Goal: Answer question/provide support: Answer question/provide support

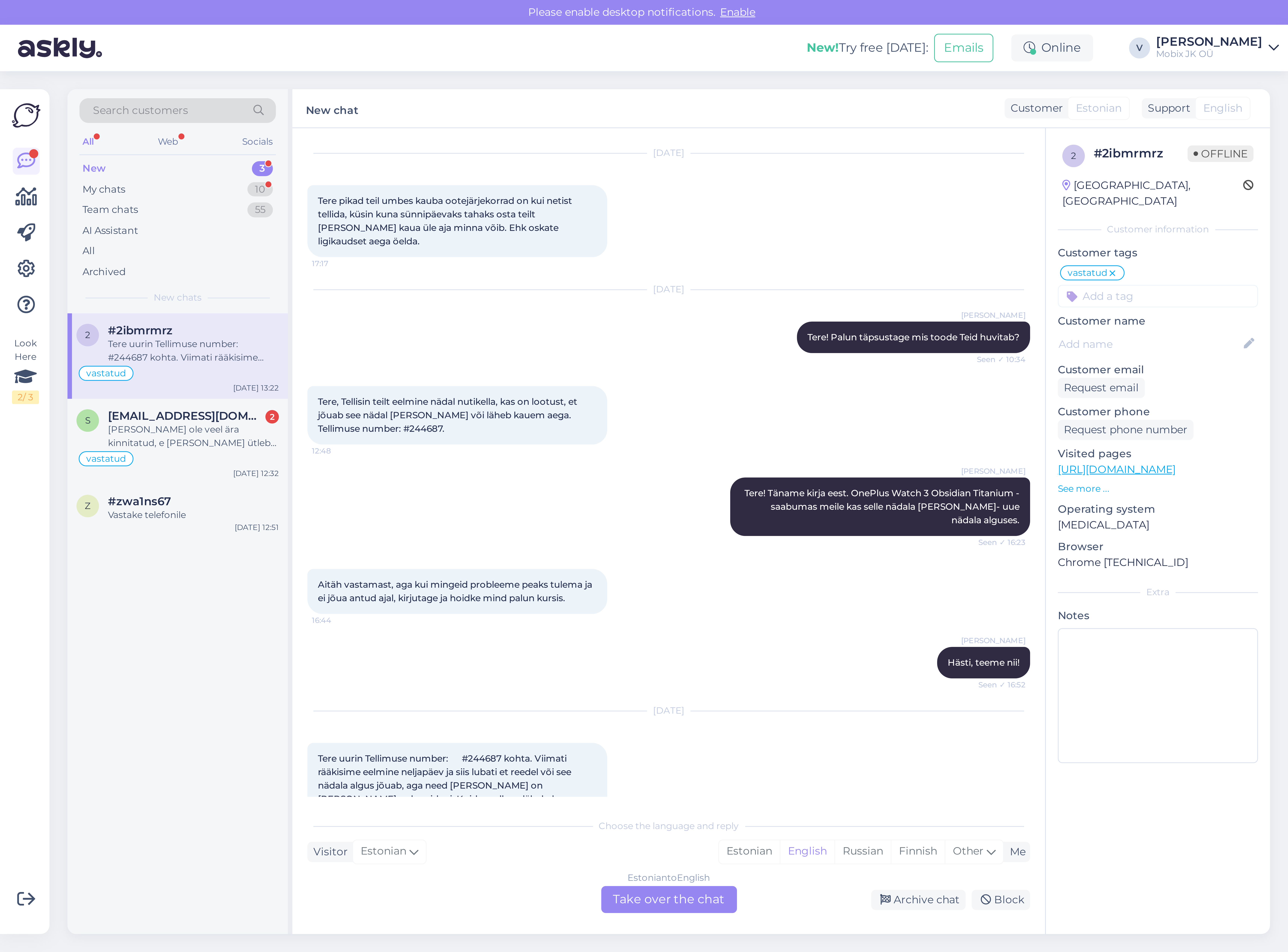
scroll to position [15, 0]
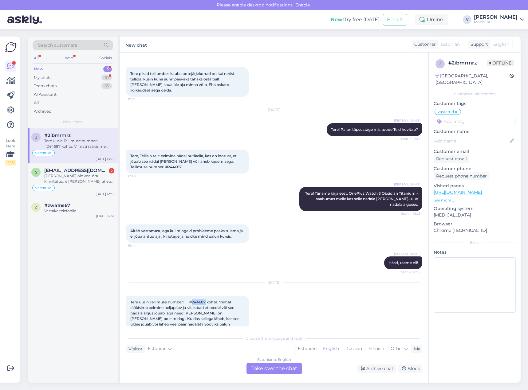
drag, startPoint x: 188, startPoint y: 291, endPoint x: 202, endPoint y: 293, distance: 13.7
click at [202, 300] on span "Tere uurin Tellimuse number: #244687 kohta. Viimati rääkisime eelmine neljapäev…" at bounding box center [185, 316] width 110 height 32
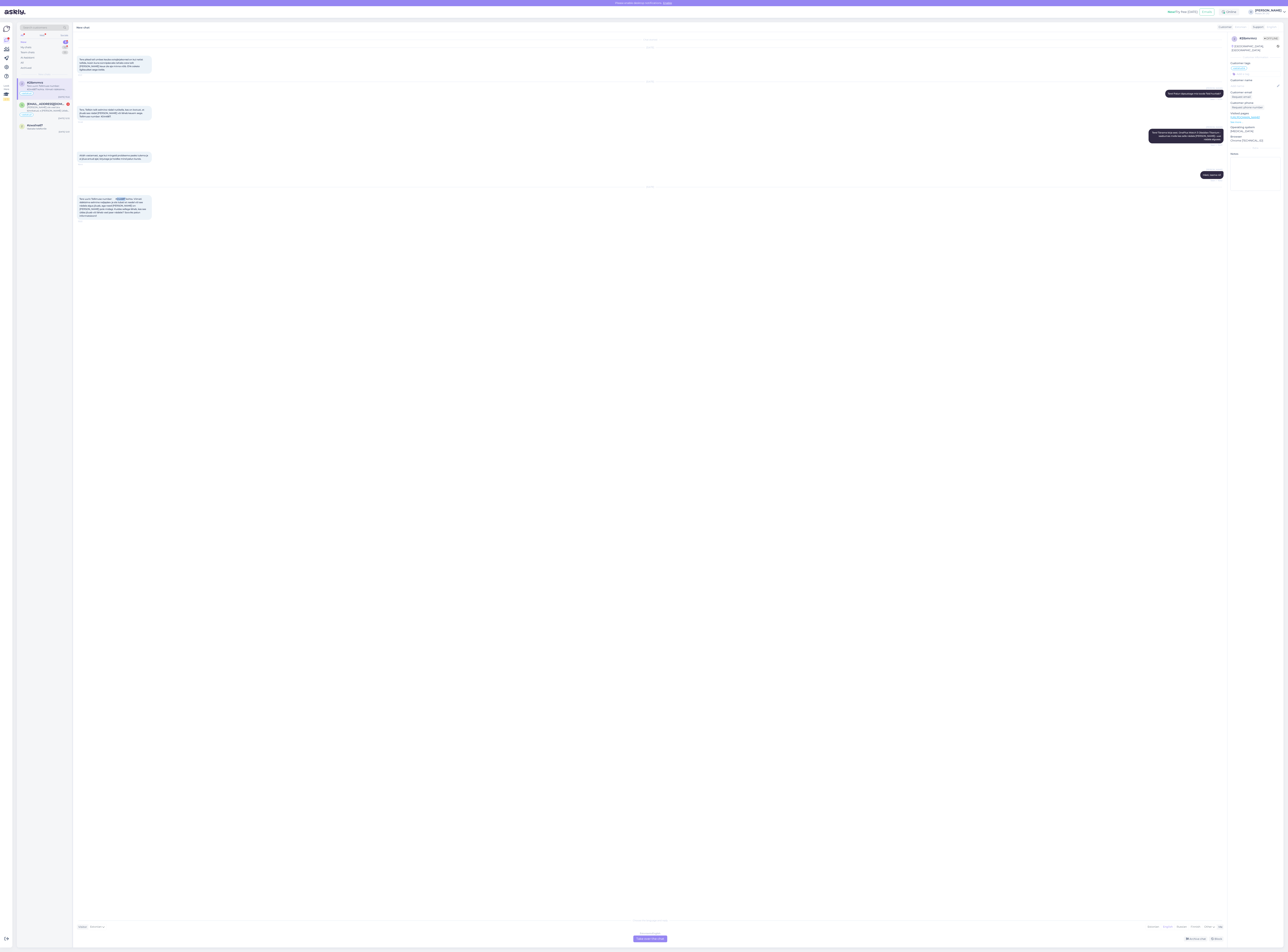
copy span "244687"
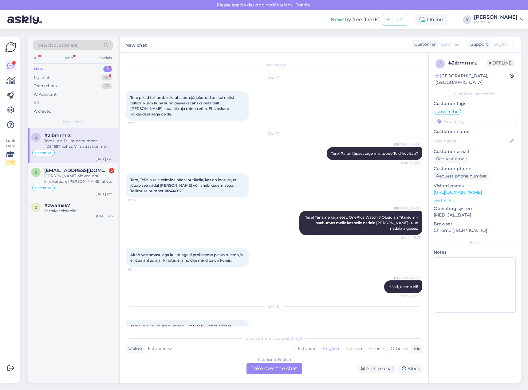
click at [269, 260] on div "Aitäh vastamast, aga kui mingeid probleeme peaks tulema ja ei jõua antud ajal, …" at bounding box center [274, 258] width 296 height 32
drag, startPoint x: 189, startPoint y: 316, endPoint x: 202, endPoint y: 316, distance: 12.9
click at [202, 324] on span "Tere uurin Tellimuse number: #244687 kohta. Viimati rääkisime eelmine neljapäev…" at bounding box center [185, 340] width 110 height 32
copy span "244687"
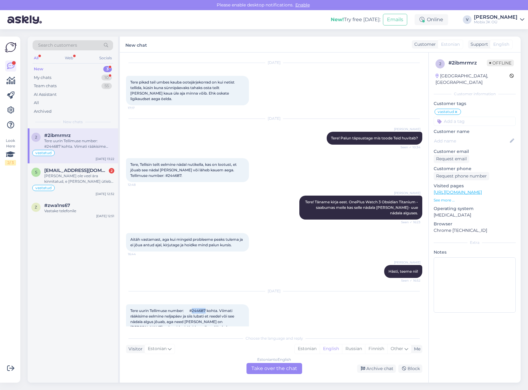
scroll to position [24, 0]
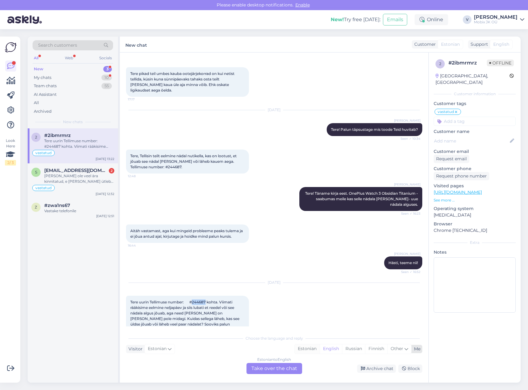
click at [303, 346] on div "Estonian" at bounding box center [307, 349] width 25 height 9
click at [292, 366] on div "Estonian to Estonian Take over the chat" at bounding box center [274, 368] width 56 height 11
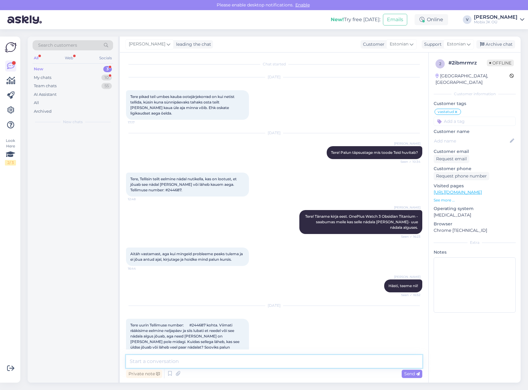
click at [287, 365] on textarea at bounding box center [274, 361] width 296 height 13
click at [223, 361] on textarea "Tere! Tänan kirja eest." at bounding box center [274, 361] width 296 height 13
paste textarea "OnePlus Watch 3 Obsidian Titanium"
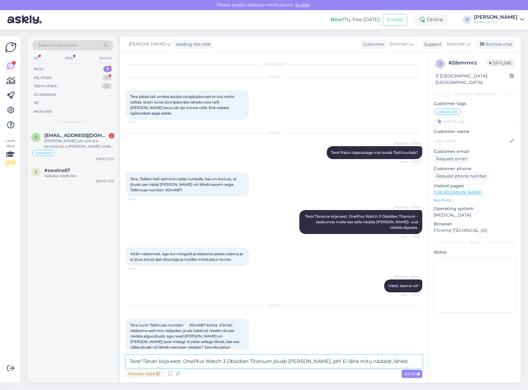
scroll to position [8, 0]
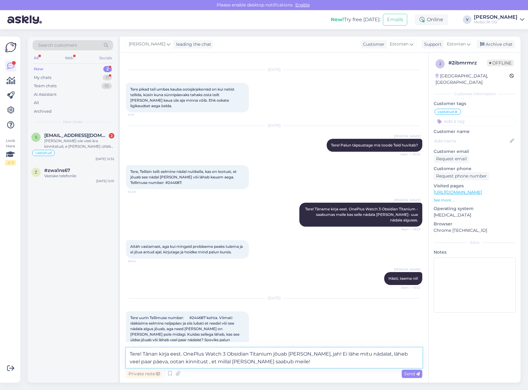
type textarea "Tere! Tänan kirja eest. OnePlus Watch 3 Obsidian Titanium jõuab [PERSON_NAME], …"
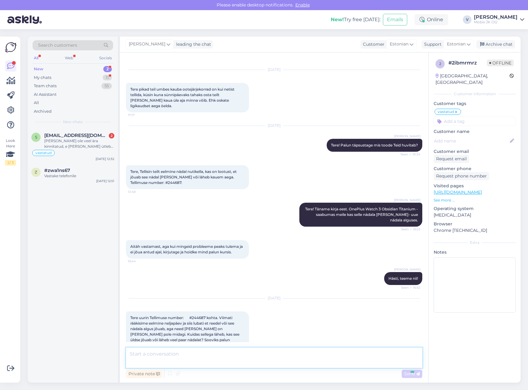
scroll to position [38, 0]
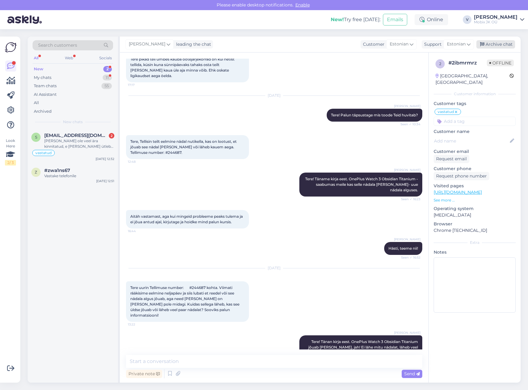
click at [504, 44] on div "Archive chat" at bounding box center [495, 44] width 39 height 8
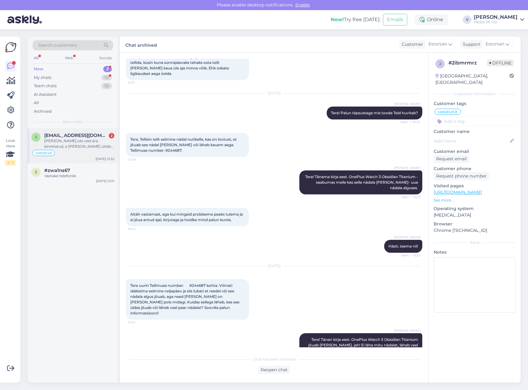
click at [102, 137] on div "[EMAIL_ADDRESS][DOMAIN_NAME] 2" at bounding box center [79, 136] width 70 height 6
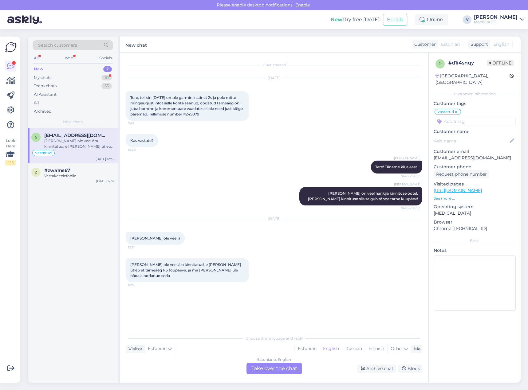
scroll to position [0, 0]
drag, startPoint x: 198, startPoint y: 113, endPoint x: 219, endPoint y: 114, distance: 20.6
click at [218, 114] on div "Tere, tellisin [DATE] omale garmin instinct 2s ja pole mitte mingisugust infot …" at bounding box center [187, 106] width 123 height 30
copy span "245079"
click at [471, 117] on input at bounding box center [475, 121] width 82 height 9
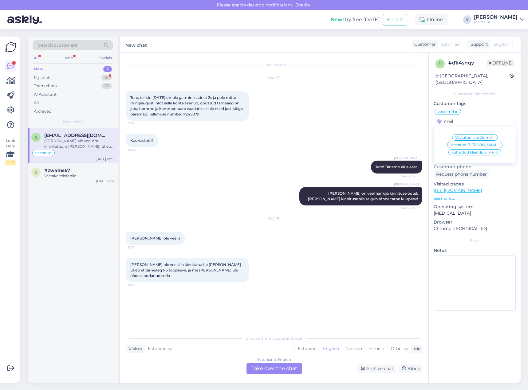
type input "meil"
click at [470, 136] on span "Vastatud läbi üldmeili" at bounding box center [474, 138] width 39 height 4
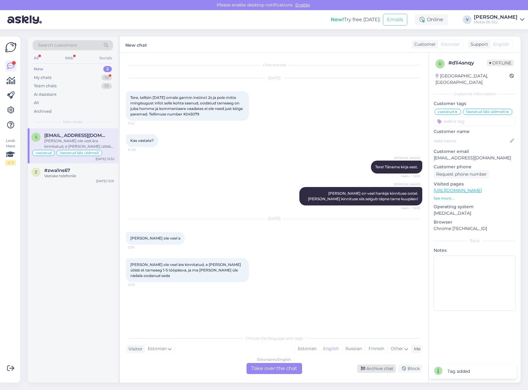
click at [380, 366] on div "Archive chat" at bounding box center [376, 369] width 39 height 8
